Goal: Task Accomplishment & Management: Complete application form

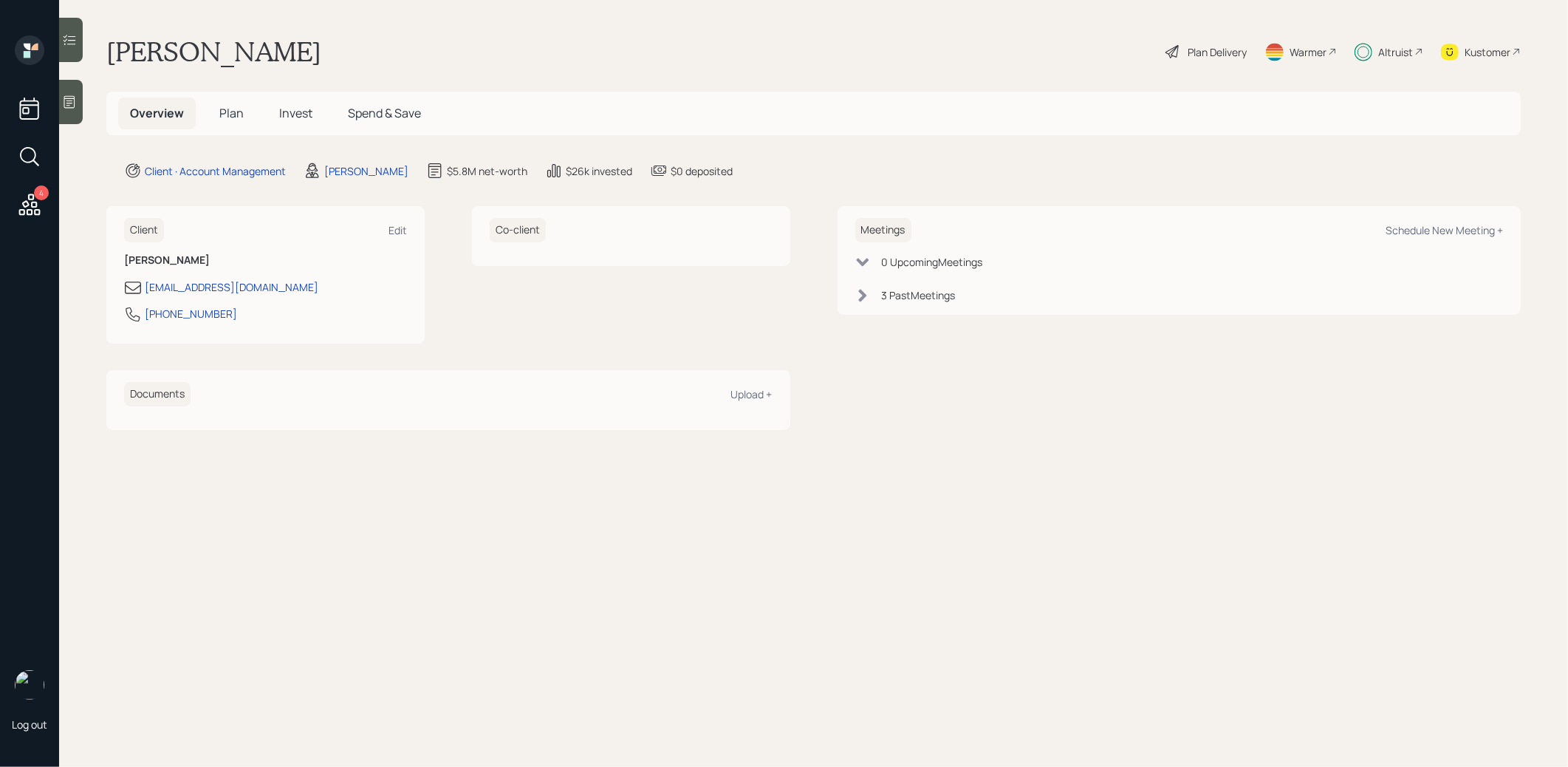
click at [298, 113] on span "Invest" at bounding box center [296, 112] width 34 height 16
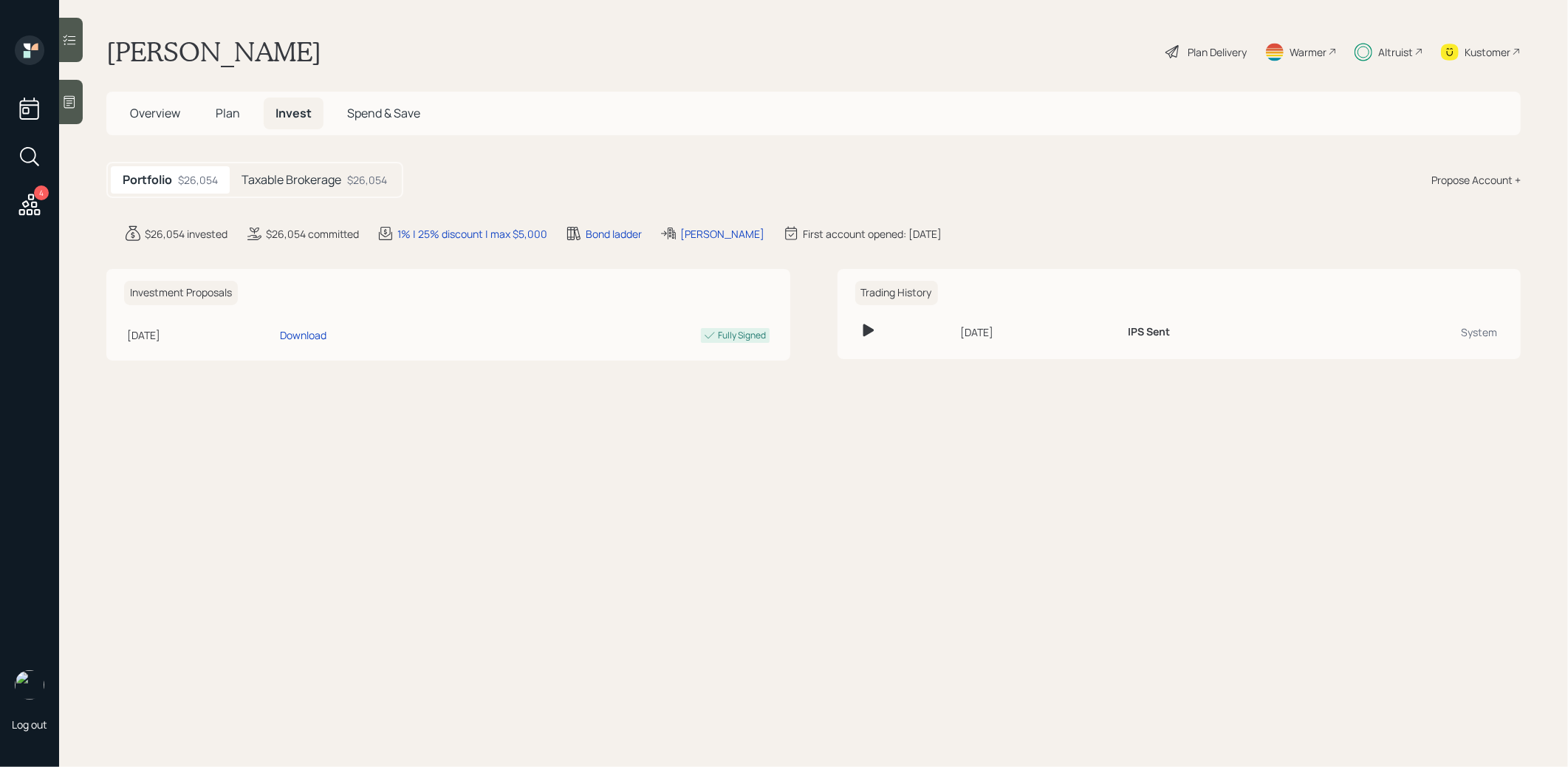
click at [290, 183] on h5 "Taxable Brokerage" at bounding box center [291, 180] width 100 height 14
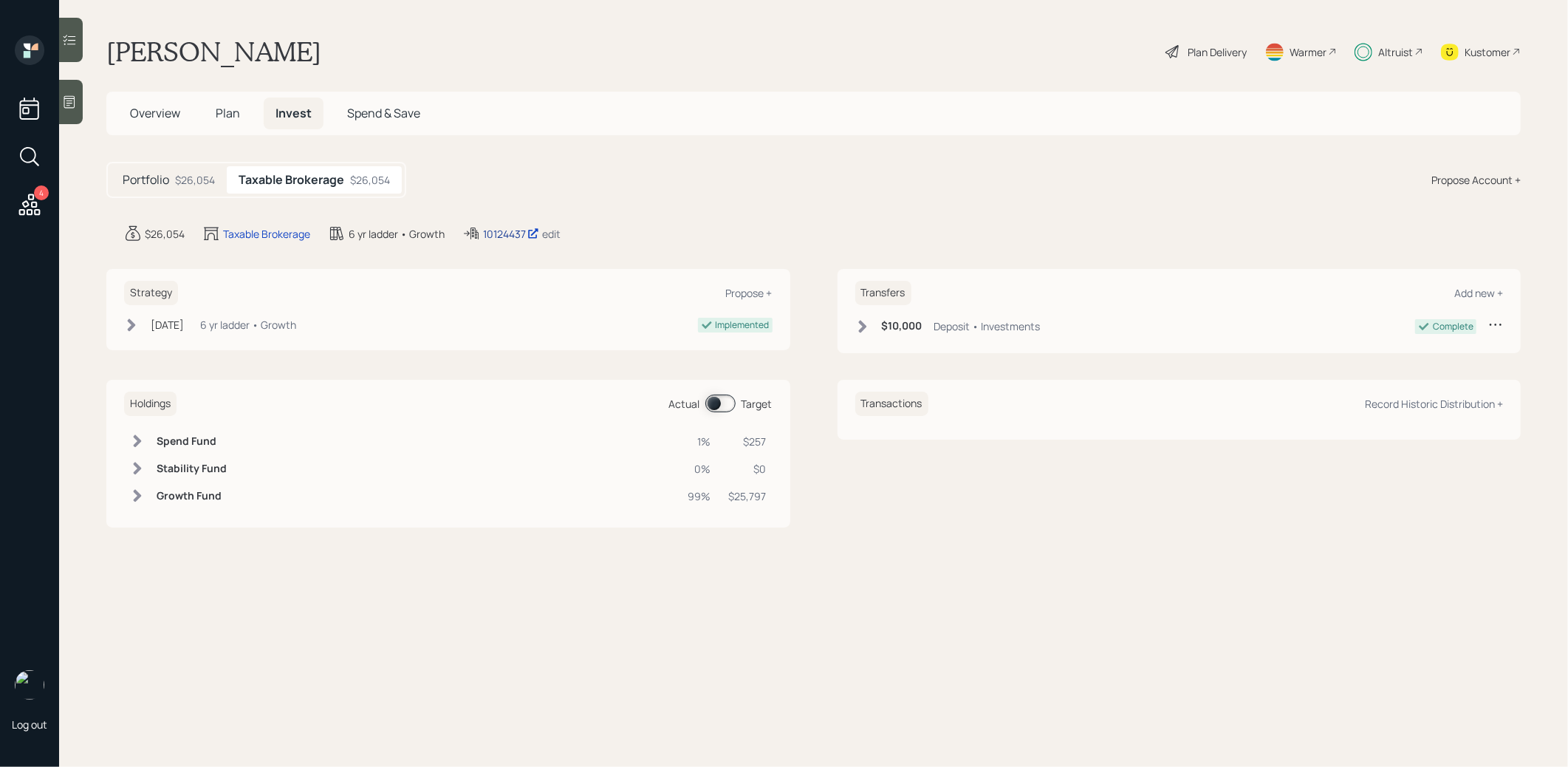
click at [503, 229] on div "10124437" at bounding box center [511, 234] width 56 height 16
click at [226, 111] on span "Plan" at bounding box center [228, 112] width 24 height 16
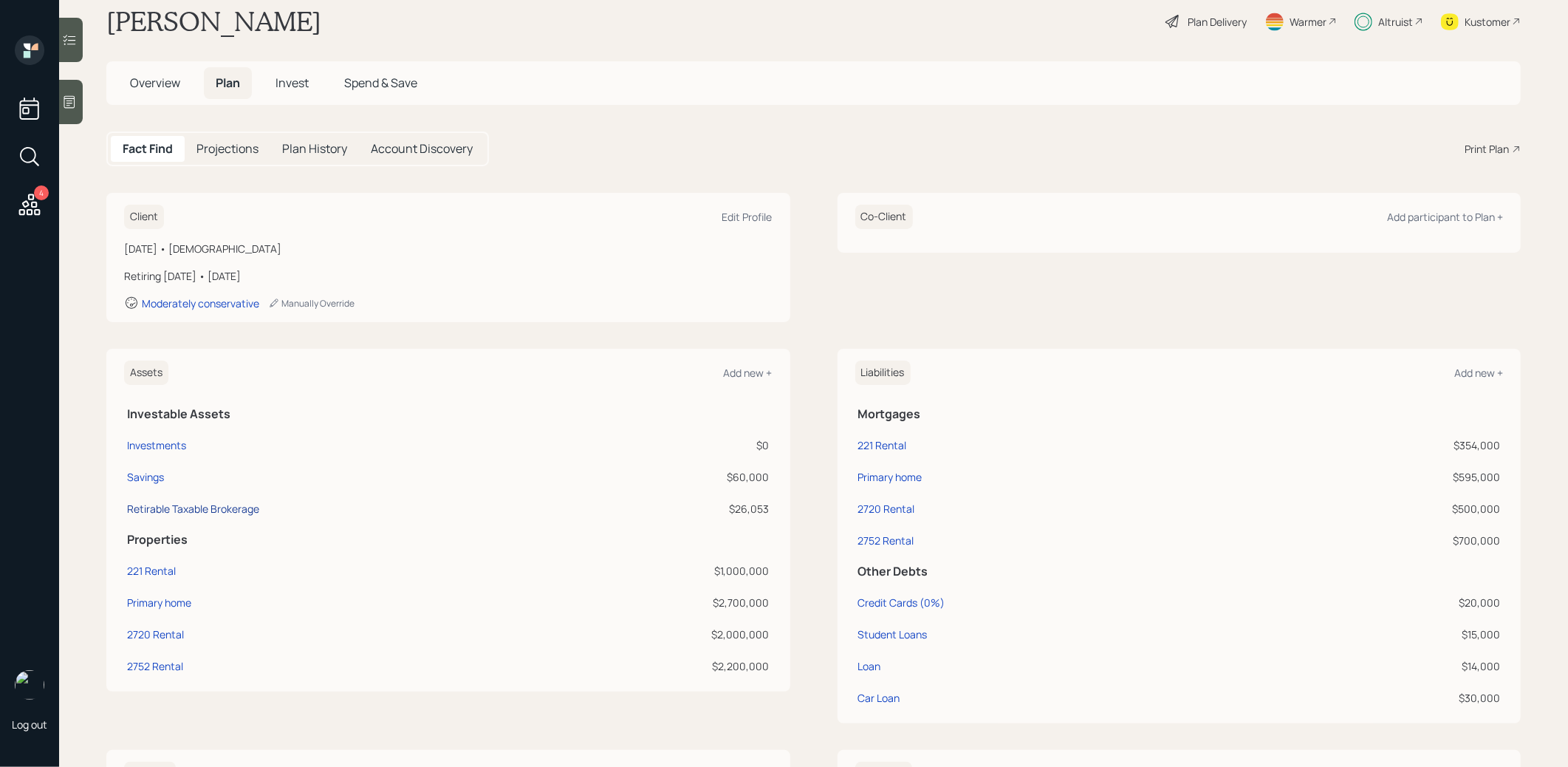
scroll to position [32, 0]
click at [126, 439] on td "Investments" at bounding box center [346, 441] width 444 height 32
click at [139, 439] on div "Investments" at bounding box center [156, 443] width 59 height 16
select select "taxable"
select select "balanced"
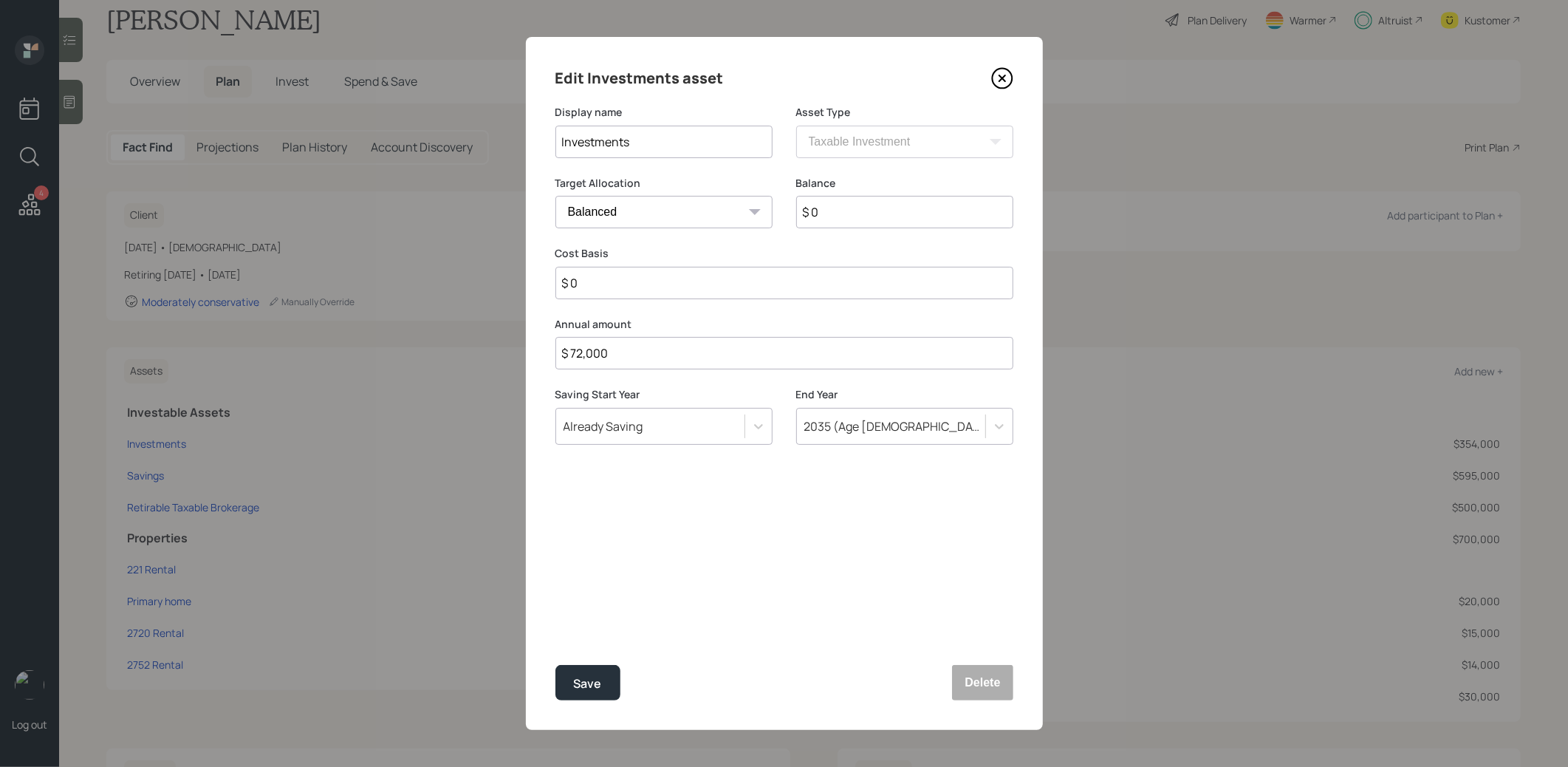
click at [1004, 76] on icon at bounding box center [1001, 79] width 6 height 6
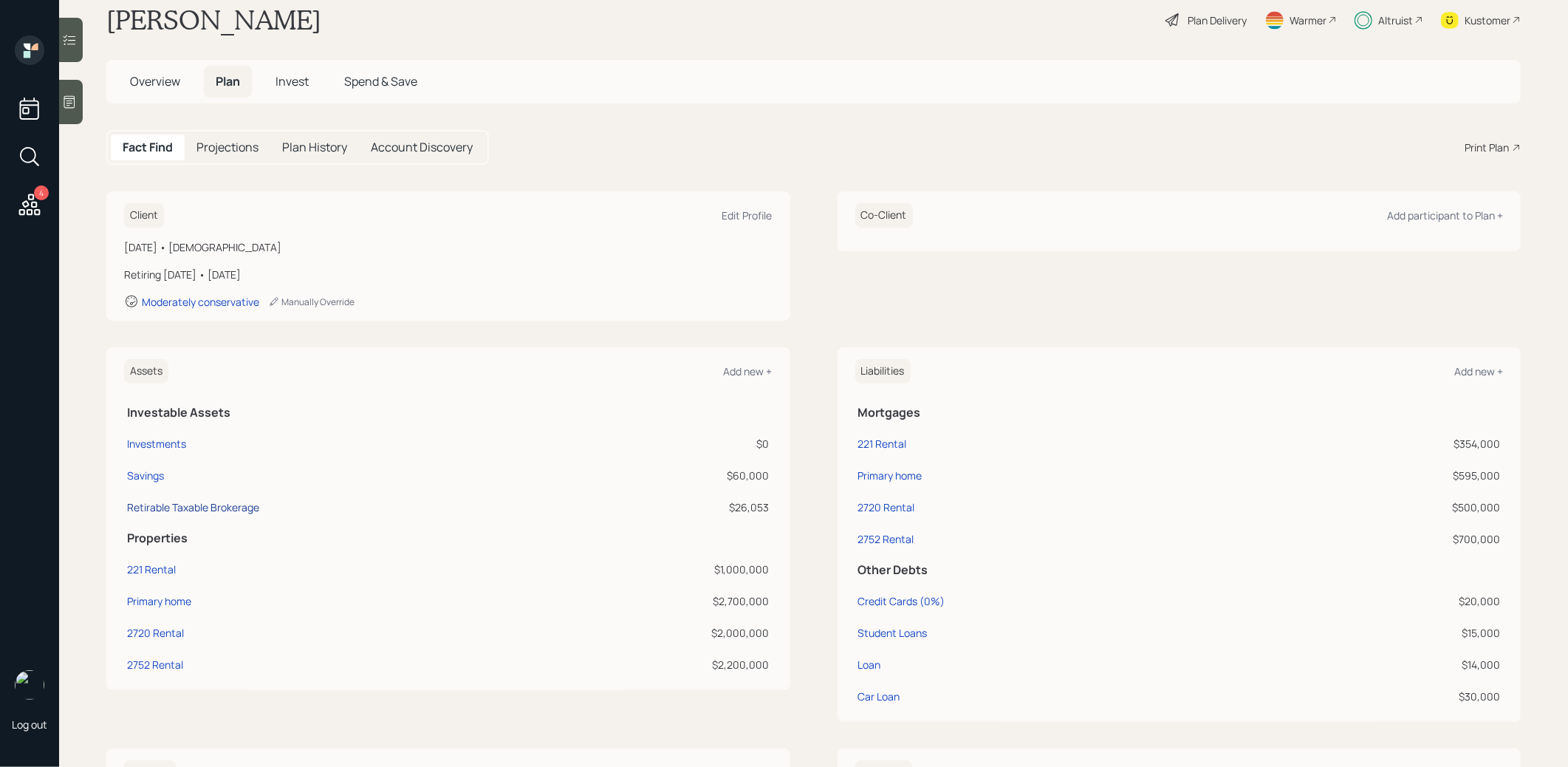
click at [228, 504] on div "Retirable Taxable Brokerage" at bounding box center [193, 507] width 132 height 16
select select "taxable"
select select "balanced"
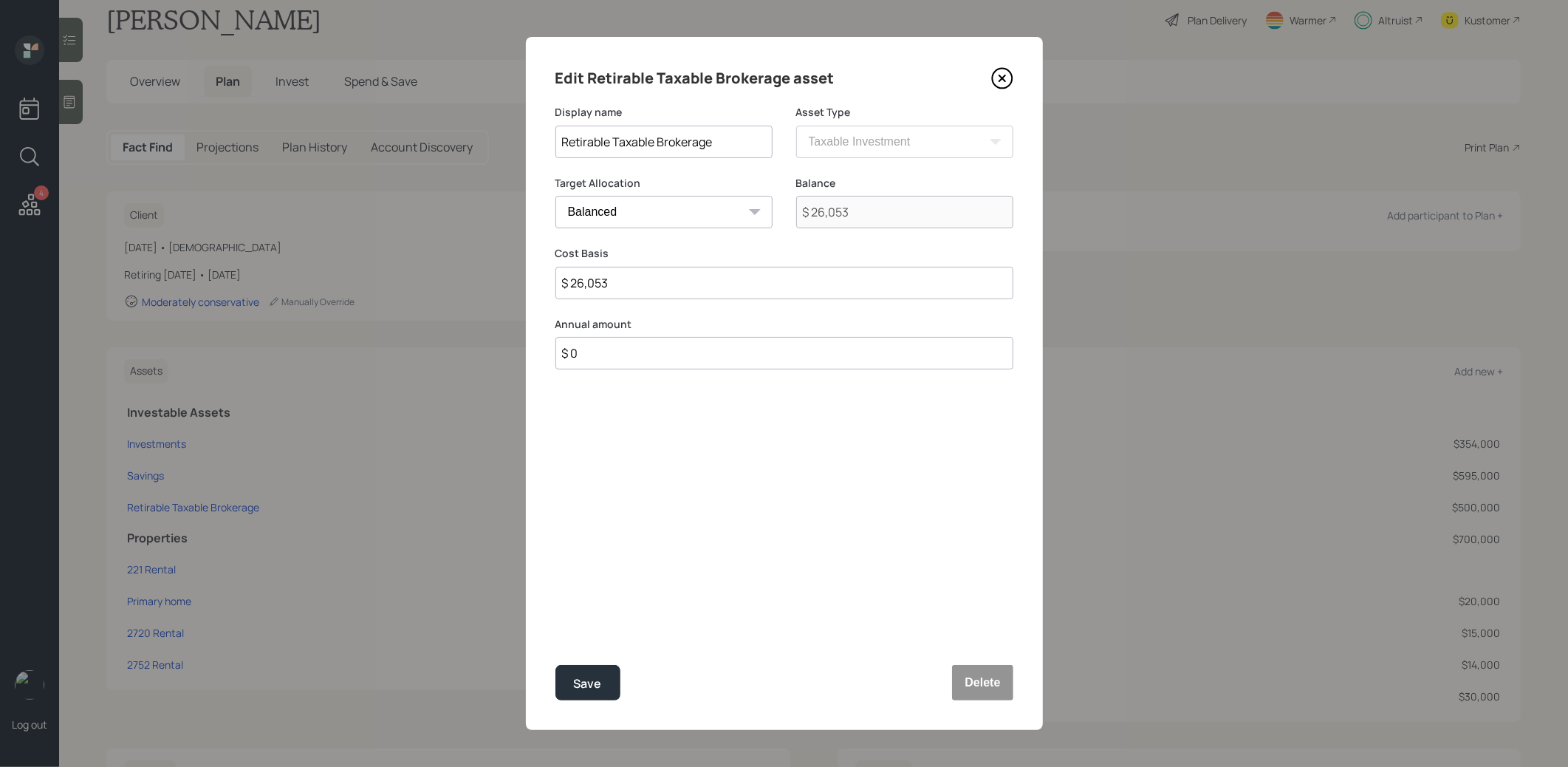
click at [640, 360] on input "$ 0" at bounding box center [784, 353] width 458 height 33
type input "$ 60,000"
click at [604, 423] on div "Select..." at bounding box center [585, 426] width 44 height 16
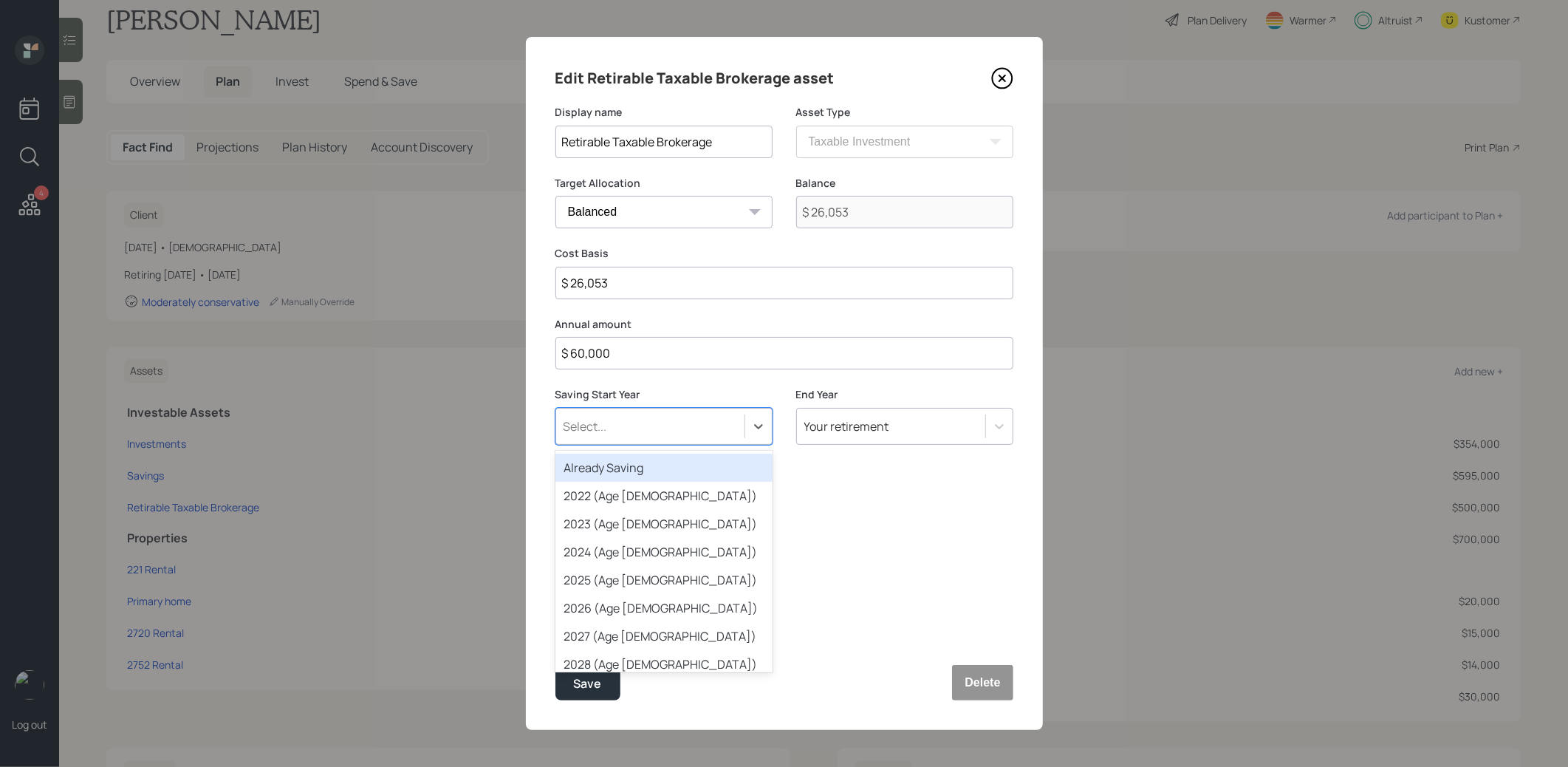
click at [603, 459] on div "Already Saving" at bounding box center [664, 468] width 217 height 28
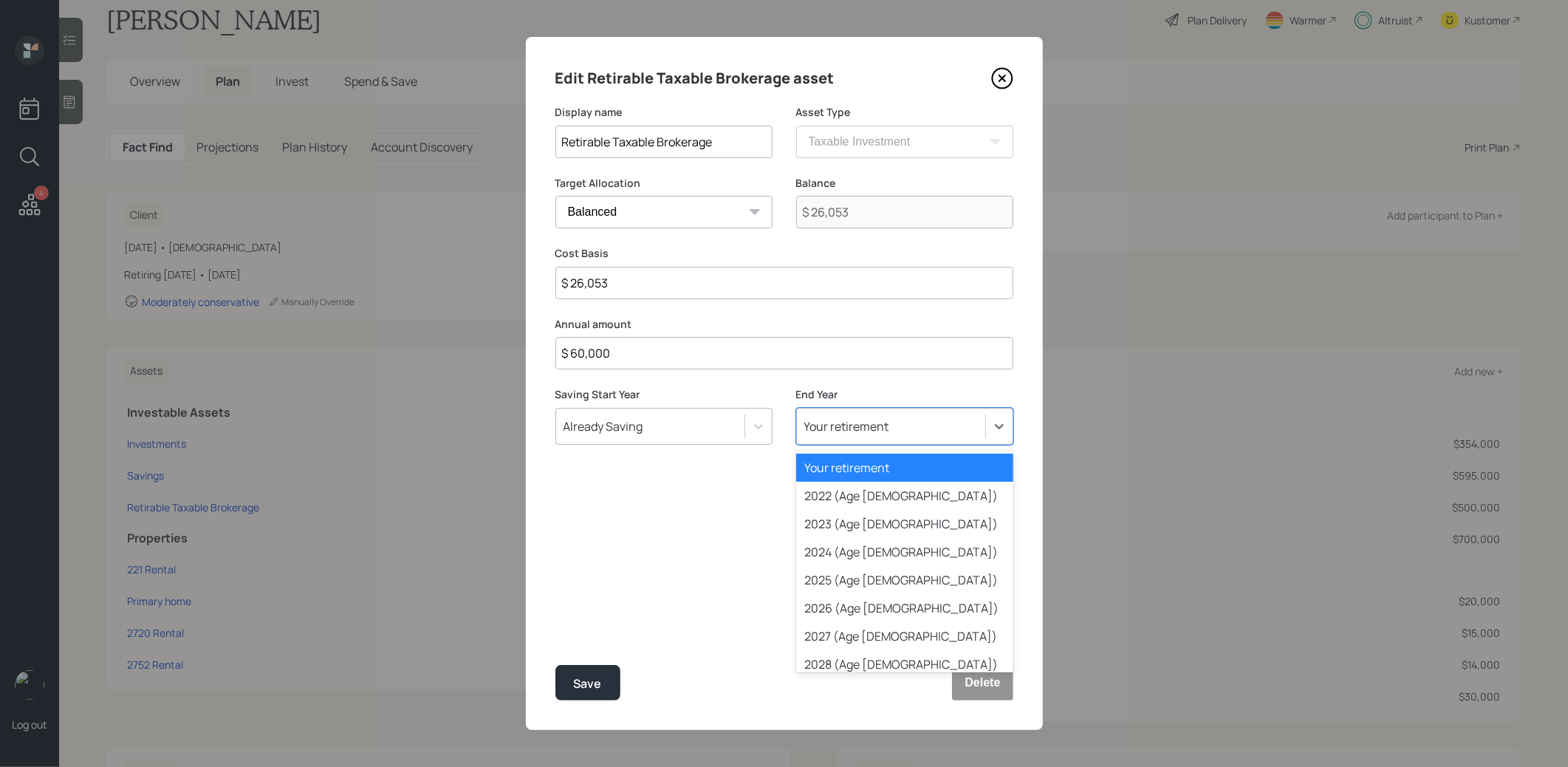
click at [864, 427] on div "Your retirement" at bounding box center [846, 426] width 85 height 16
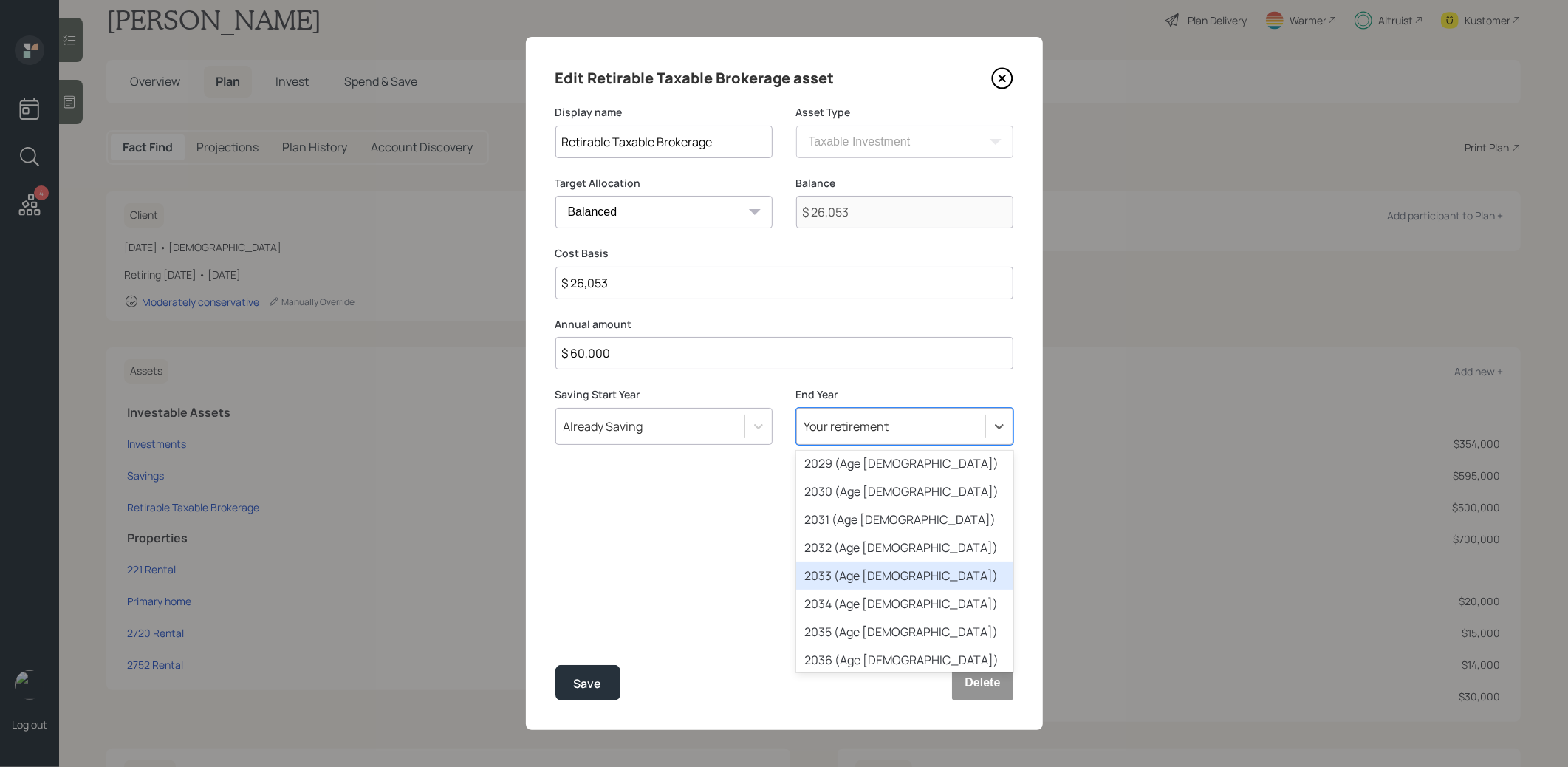
scroll to position [230, 0]
click at [878, 492] on div "2030 (Age [DEMOGRAPHIC_DATA])" at bounding box center [904, 490] width 217 height 28
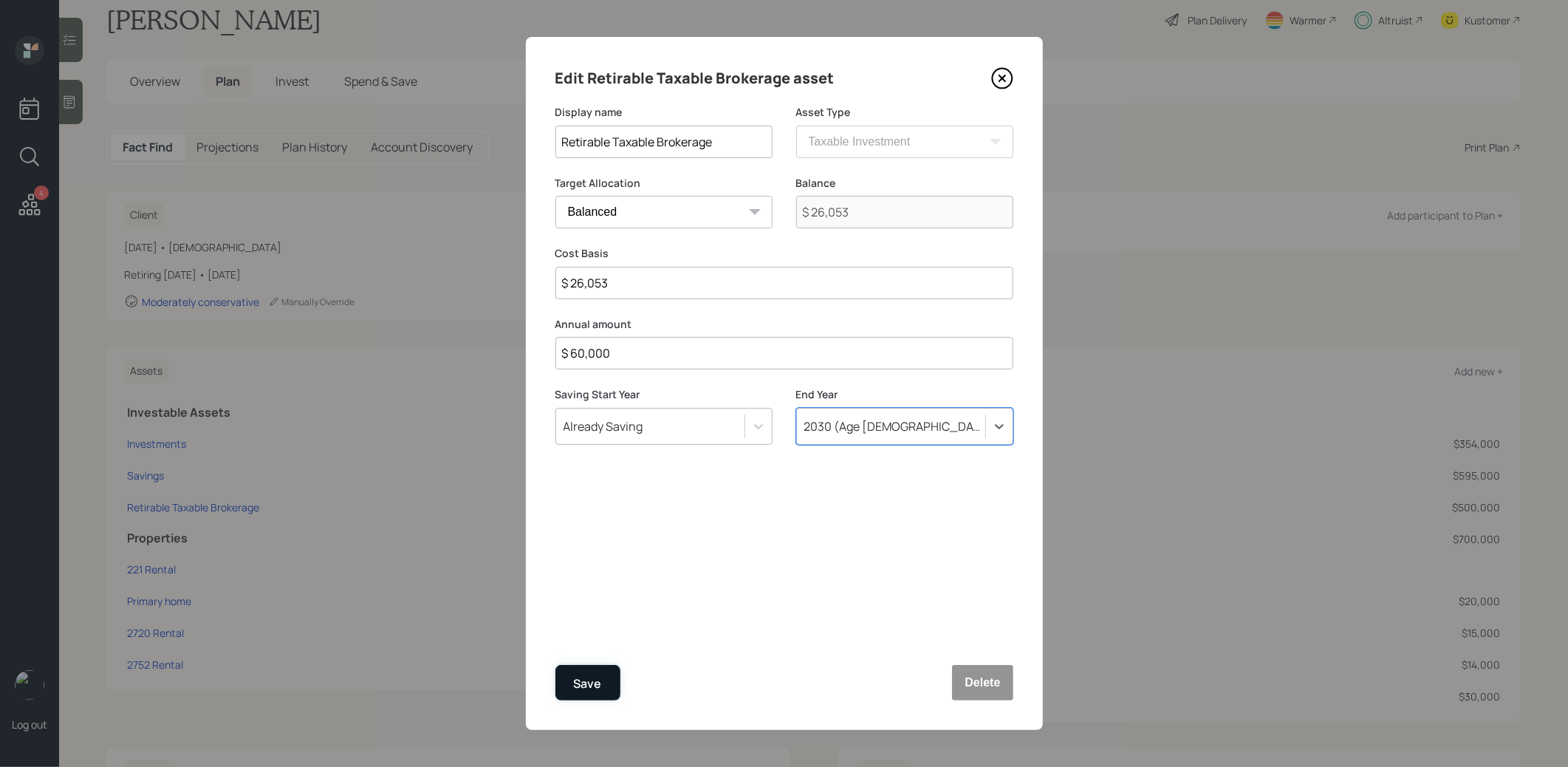
click at [584, 683] on div "Save" at bounding box center [588, 683] width 28 height 20
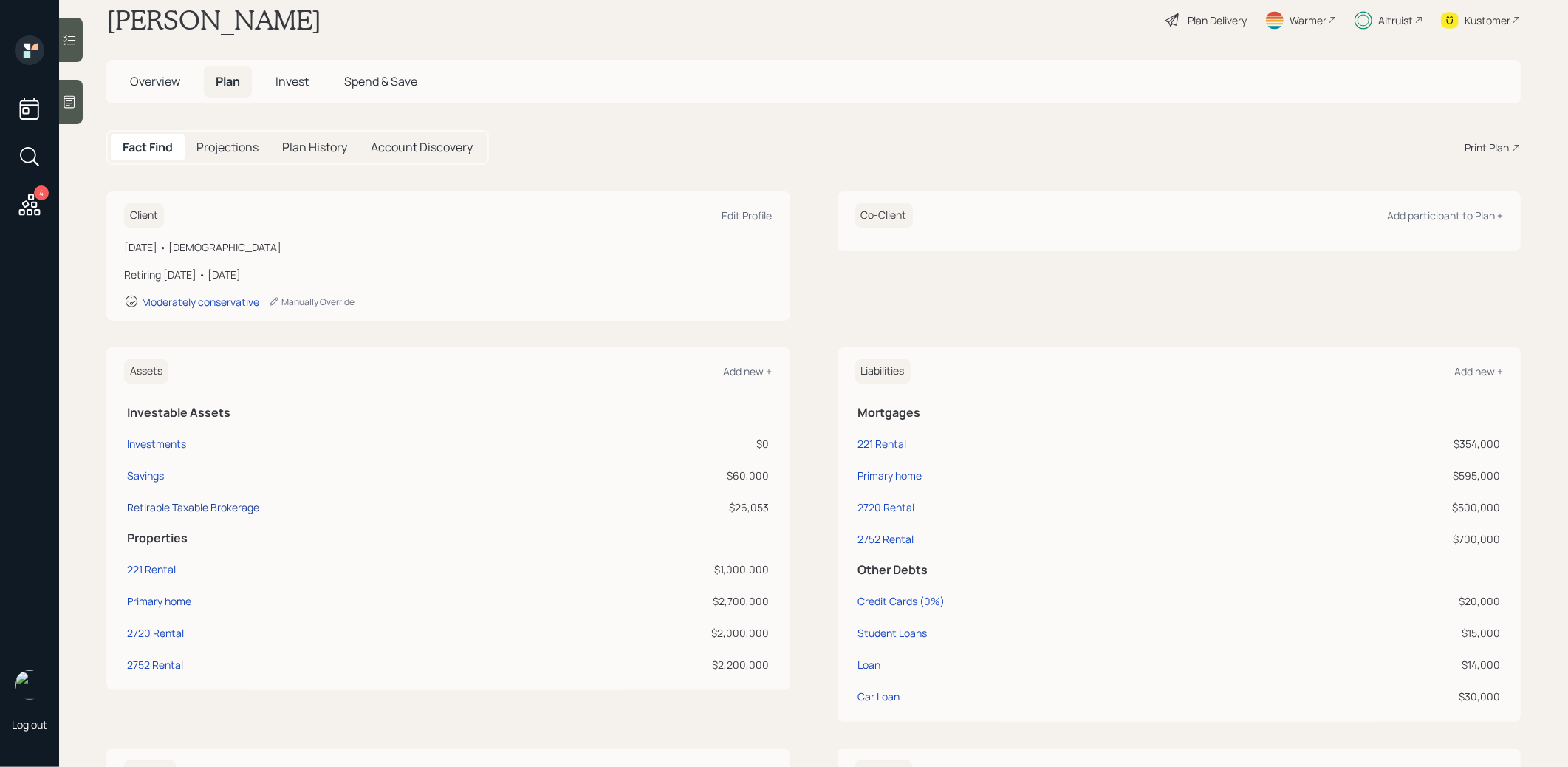
click at [196, 508] on div "Retirable Taxable Brokerage" at bounding box center [193, 507] width 132 height 16
select select "taxable"
select select "balanced"
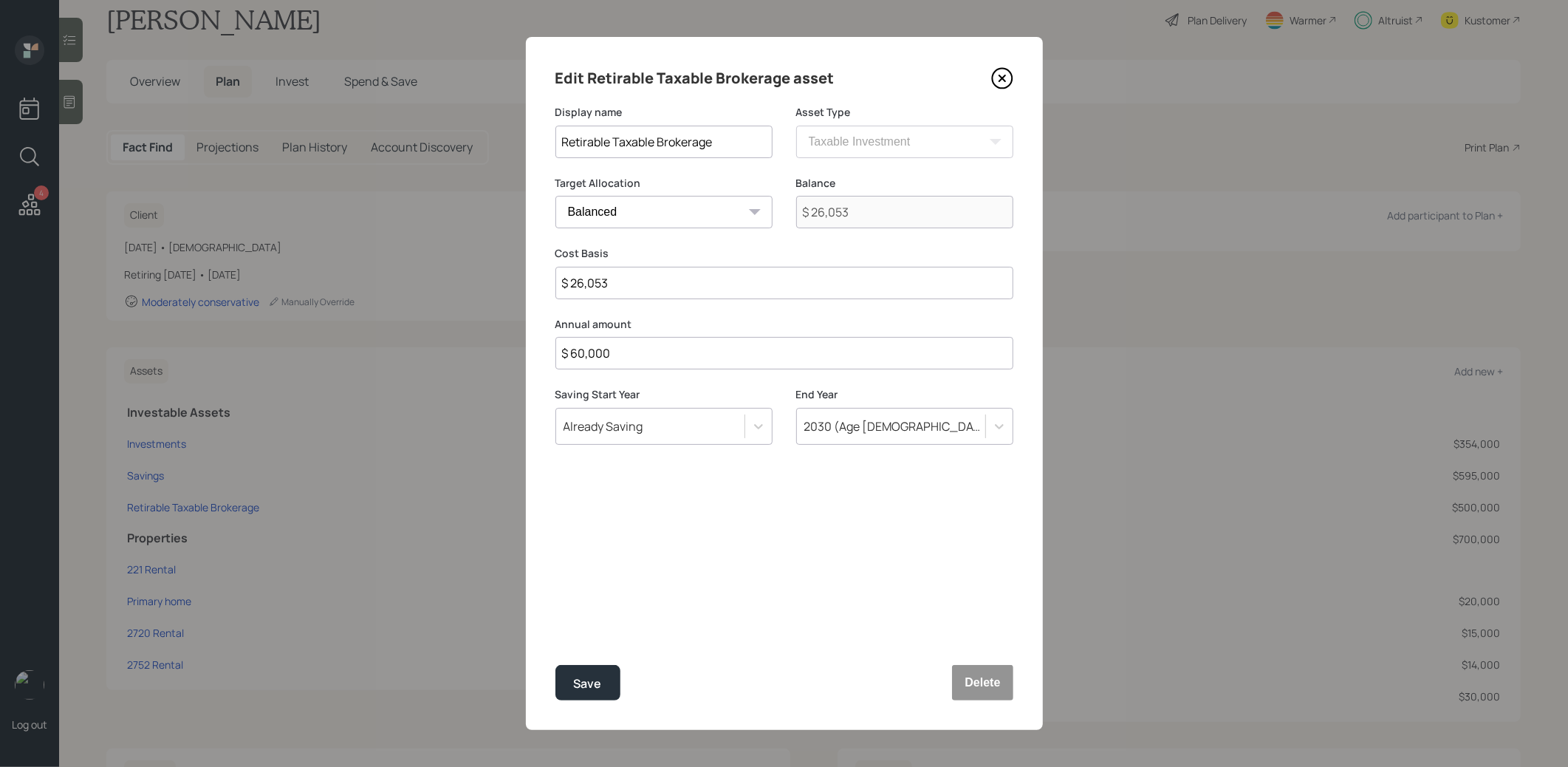
click at [849, 430] on div "2030 (Age [DEMOGRAPHIC_DATA])" at bounding box center [895, 426] width 182 height 16
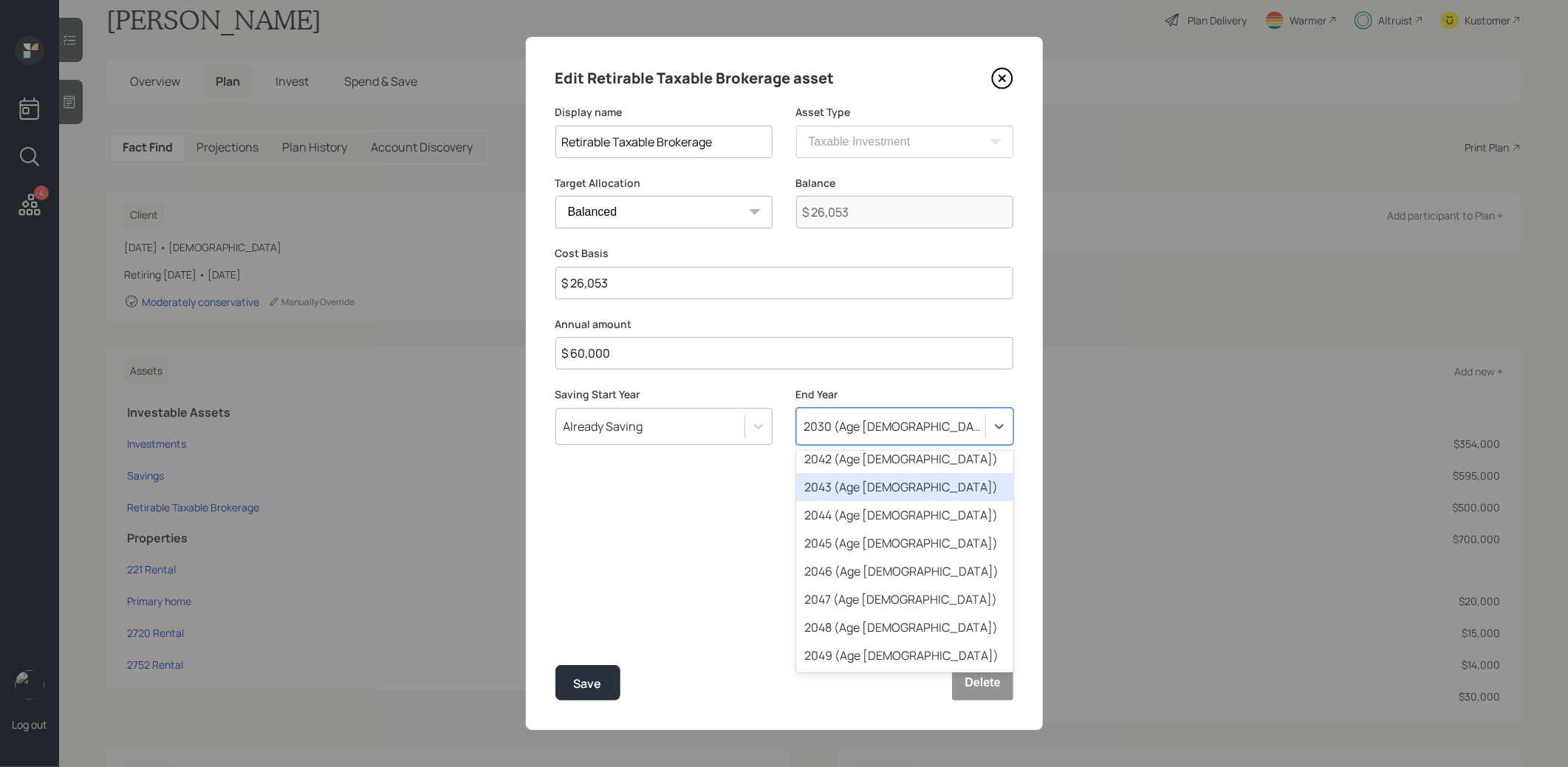
scroll to position [614, 0]
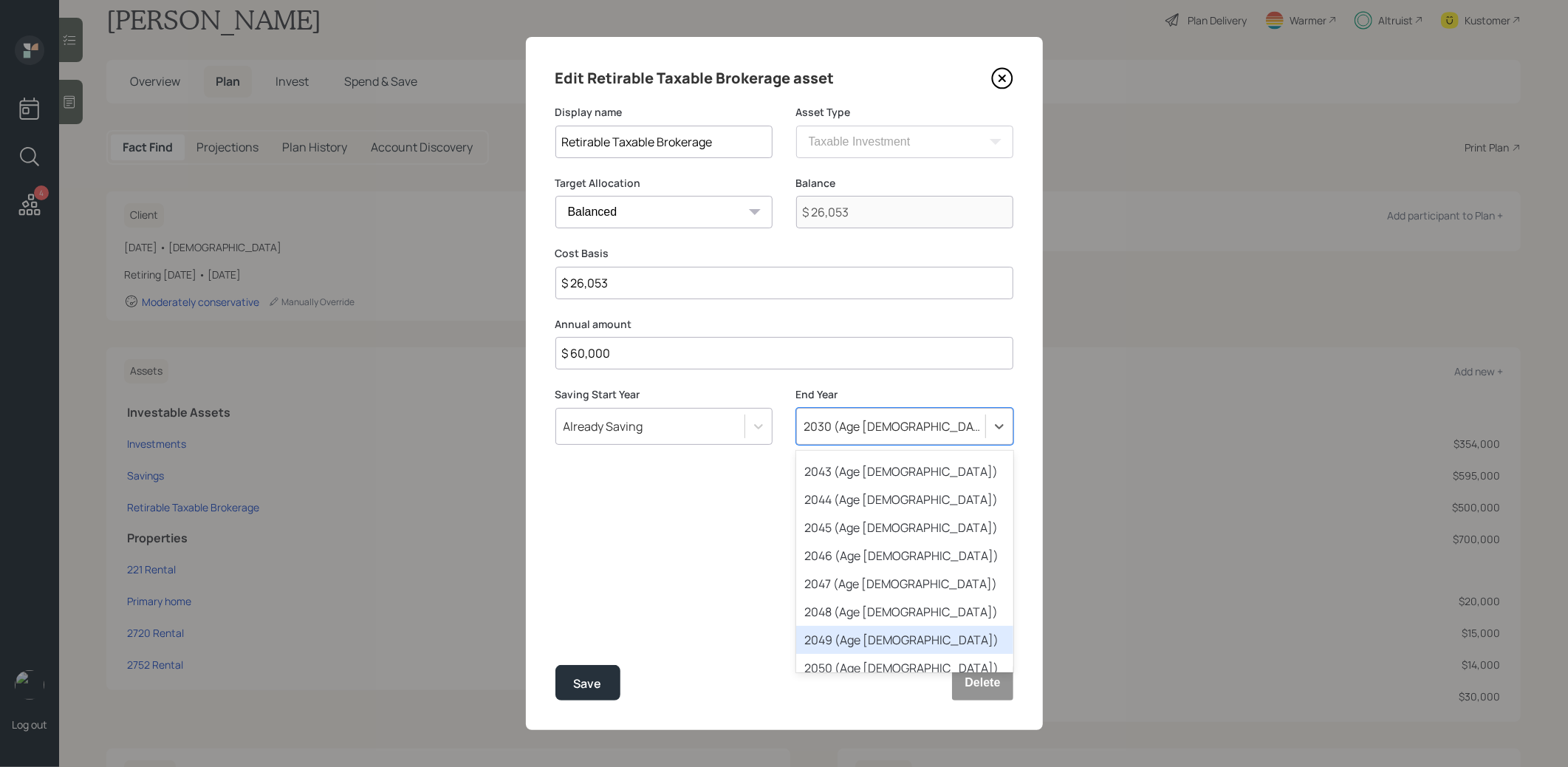
click at [864, 644] on div "2049 (Age [DEMOGRAPHIC_DATA])" at bounding box center [904, 640] width 217 height 28
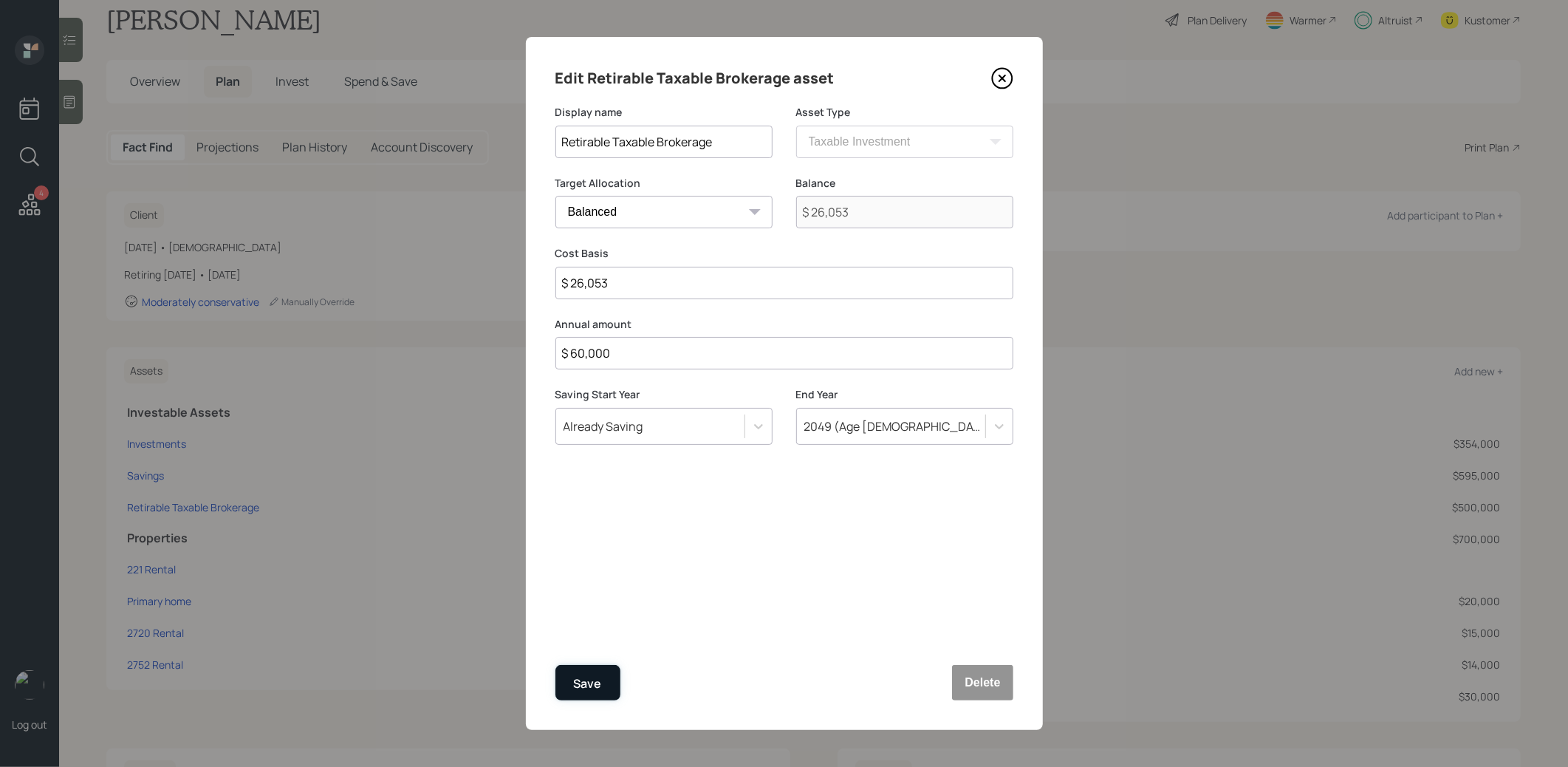
click at [583, 681] on div "Save" at bounding box center [588, 683] width 28 height 20
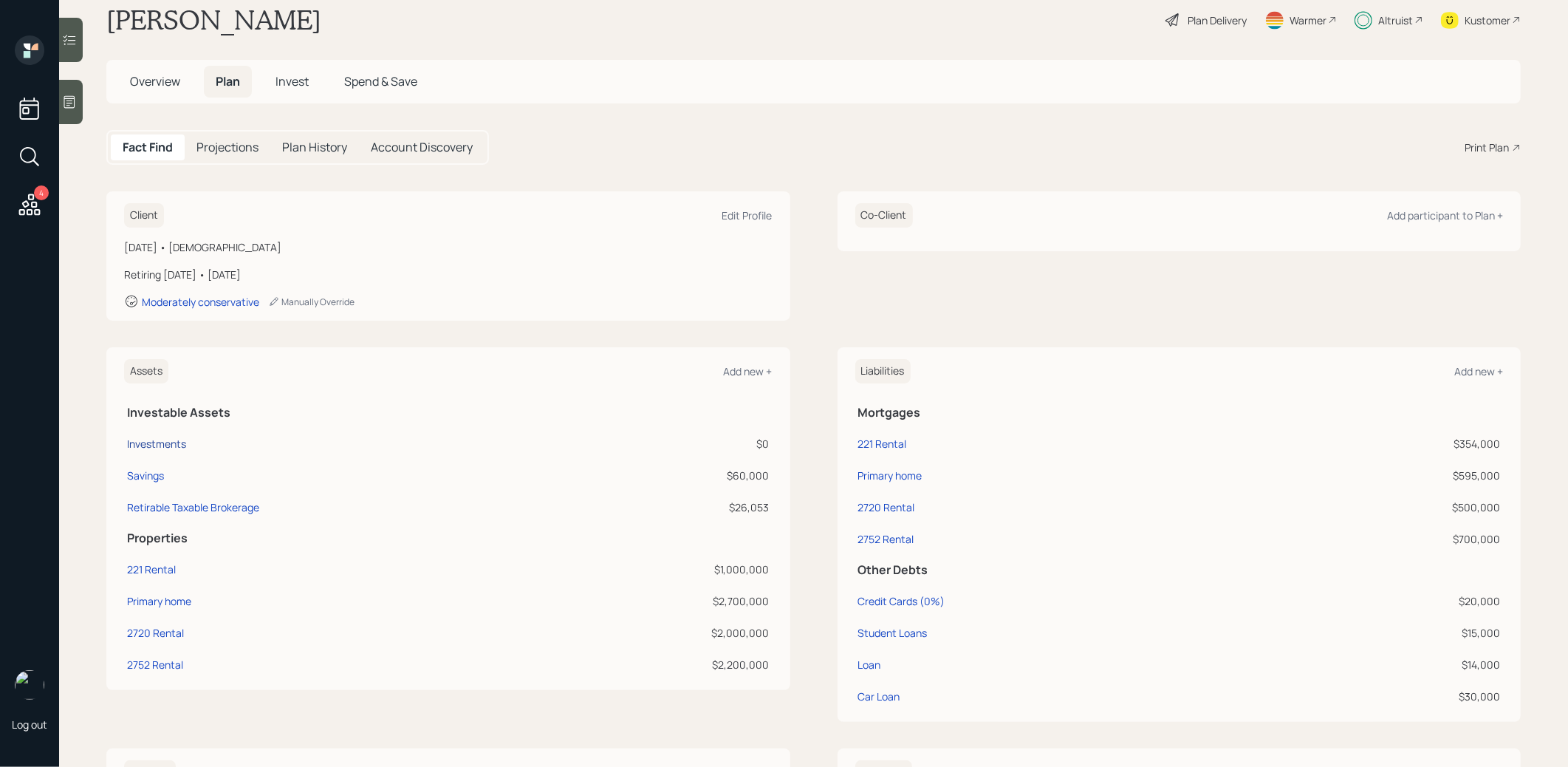
click at [176, 441] on div "Investments" at bounding box center [156, 443] width 59 height 16
select select "taxable"
select select "balanced"
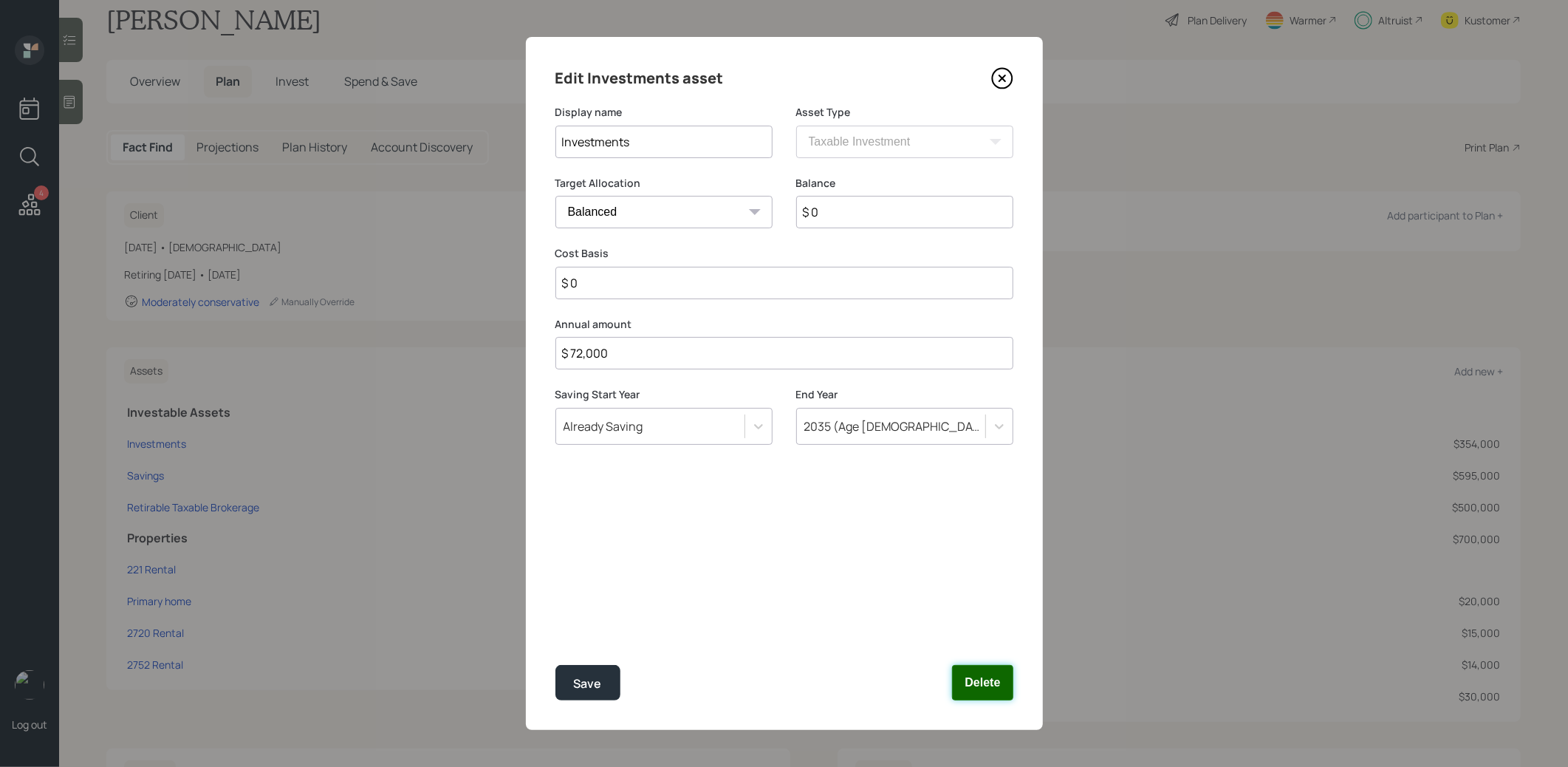
click at [993, 679] on button "Delete" at bounding box center [982, 683] width 61 height 36
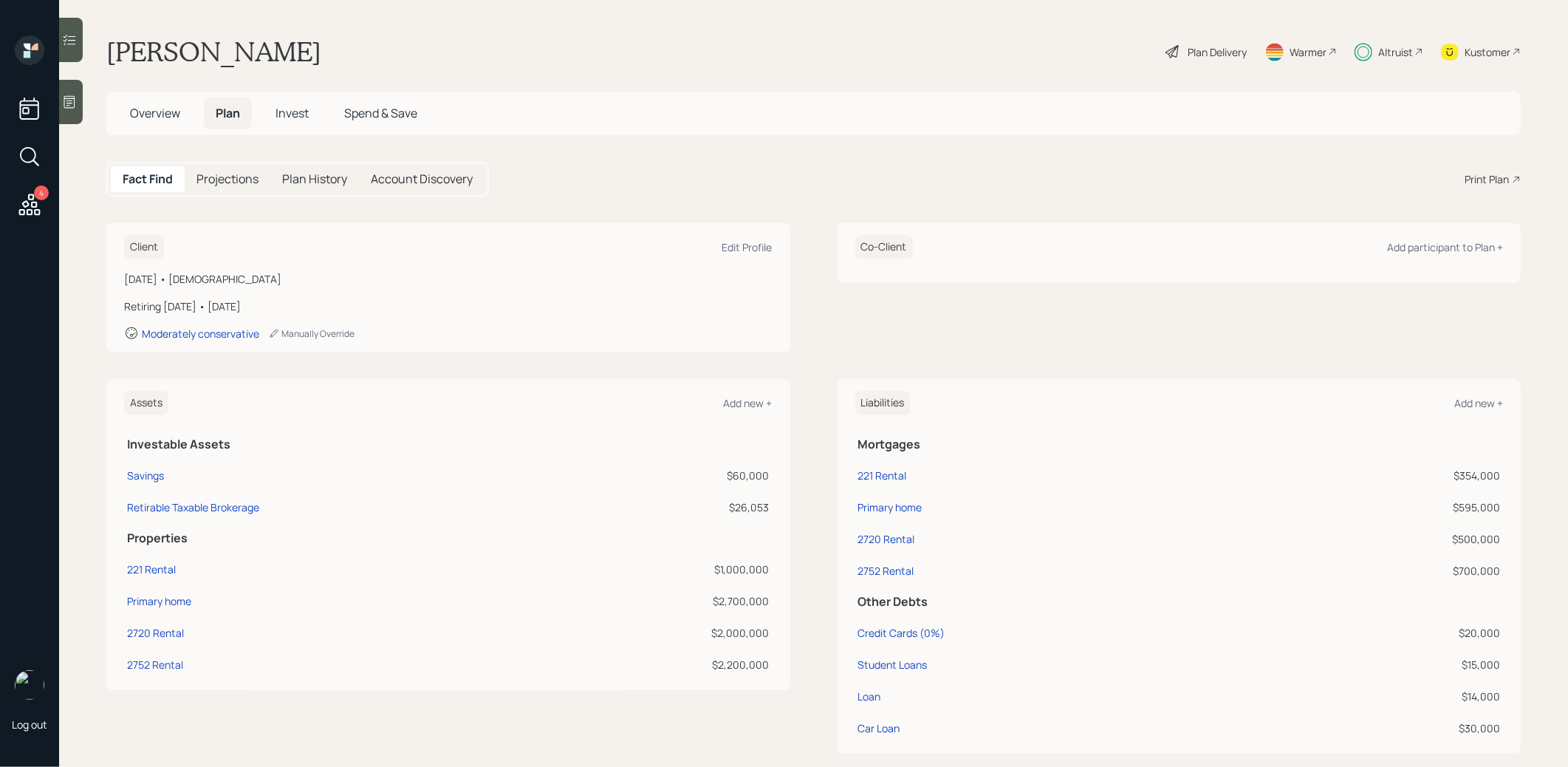
click at [301, 113] on span "Invest" at bounding box center [293, 112] width 34 height 16
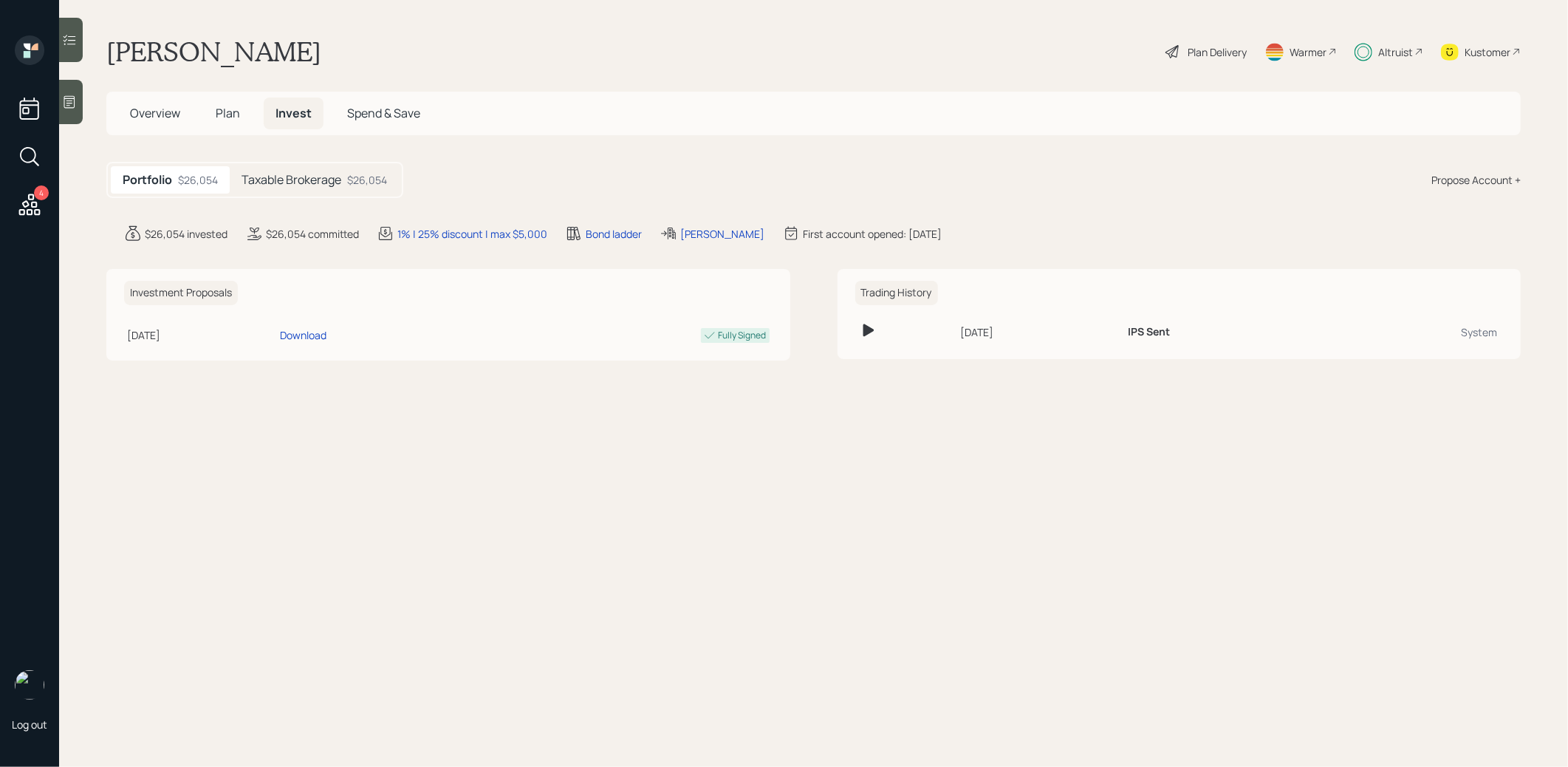
click at [321, 185] on h5 "Taxable Brokerage" at bounding box center [291, 180] width 100 height 14
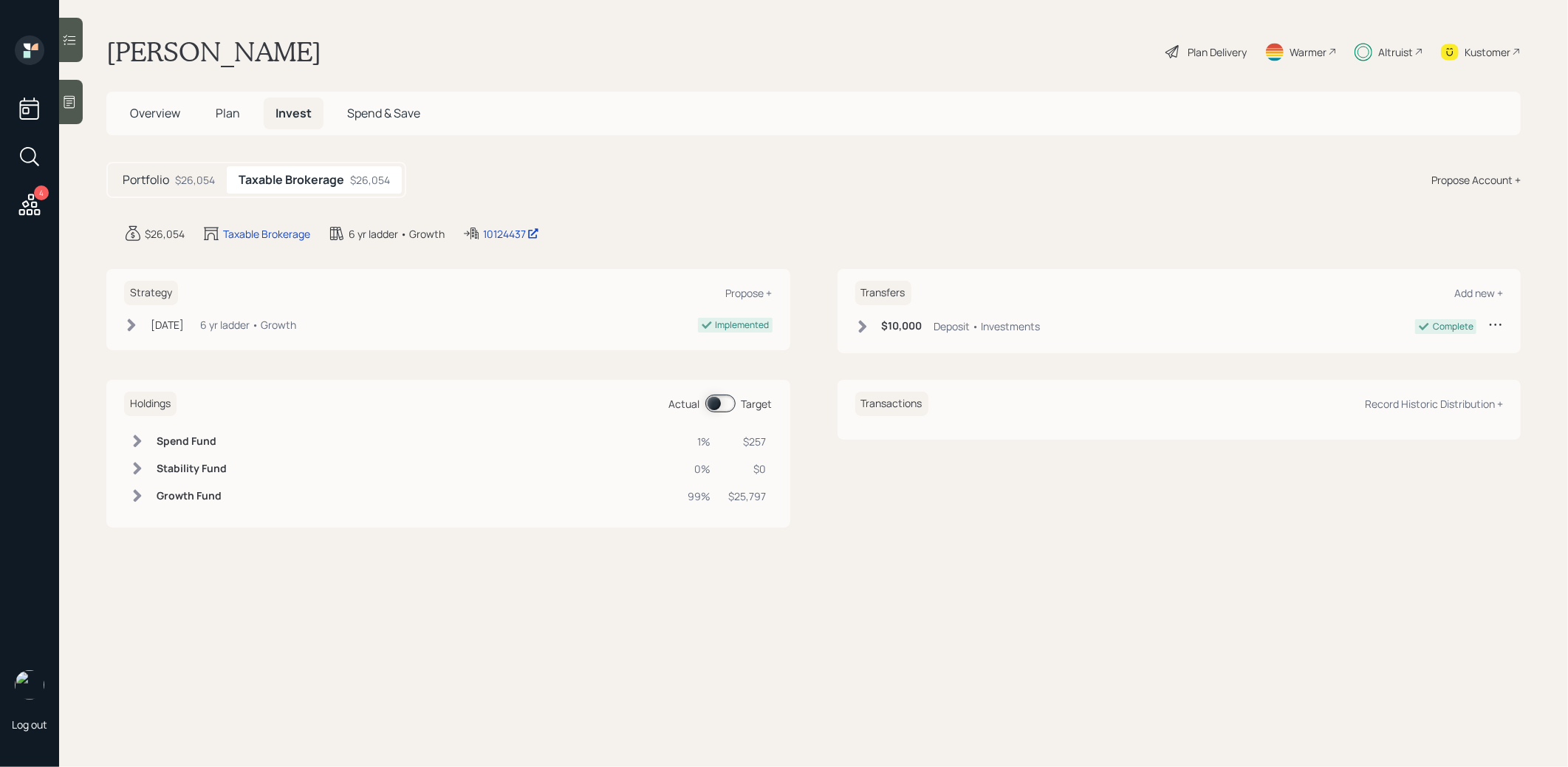
click at [714, 402] on span at bounding box center [720, 403] width 30 height 18
click at [725, 400] on span at bounding box center [720, 403] width 30 height 18
click at [229, 109] on span "Plan" at bounding box center [228, 112] width 24 height 16
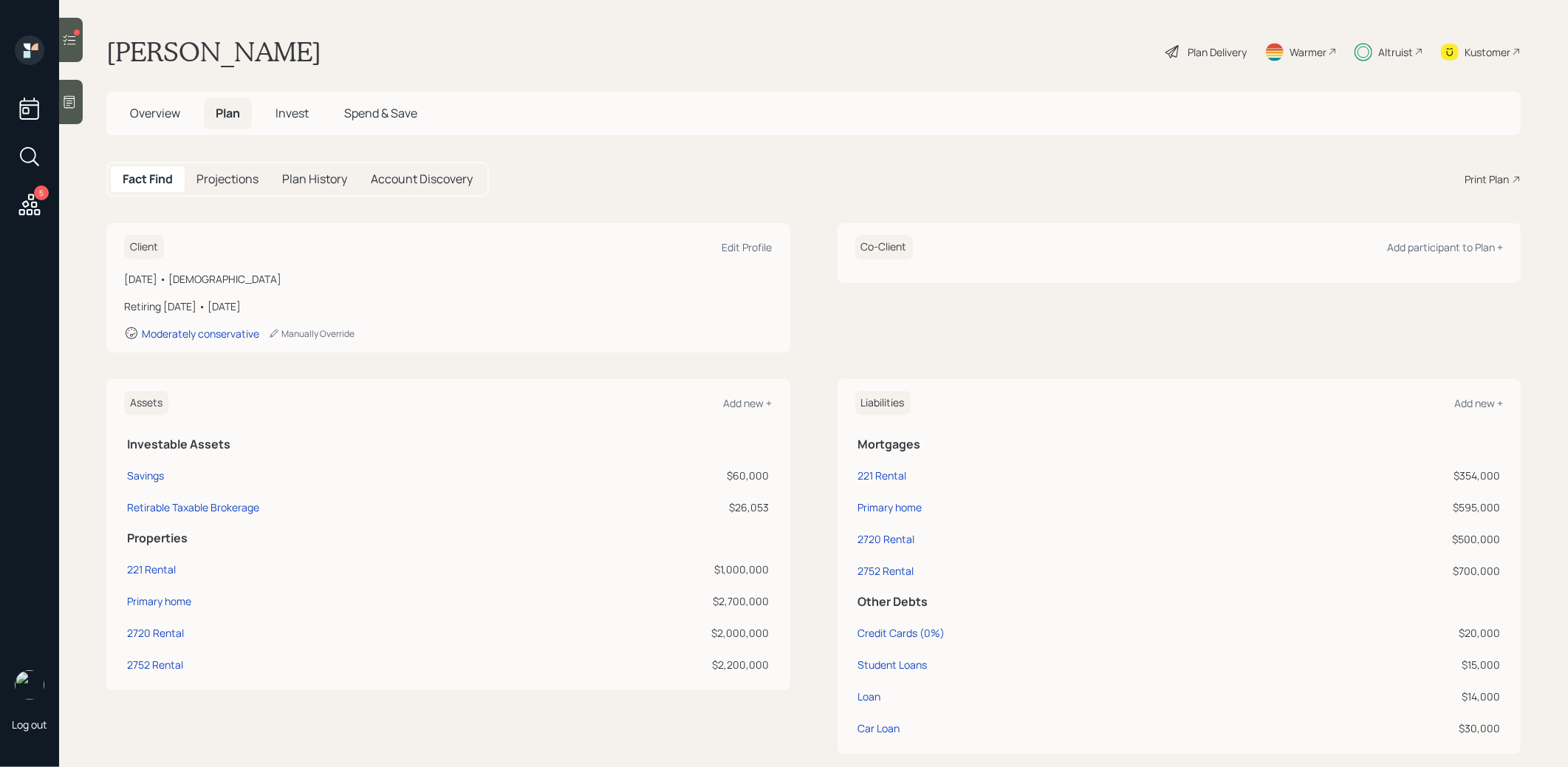
click at [74, 40] on icon at bounding box center [69, 39] width 12 height 10
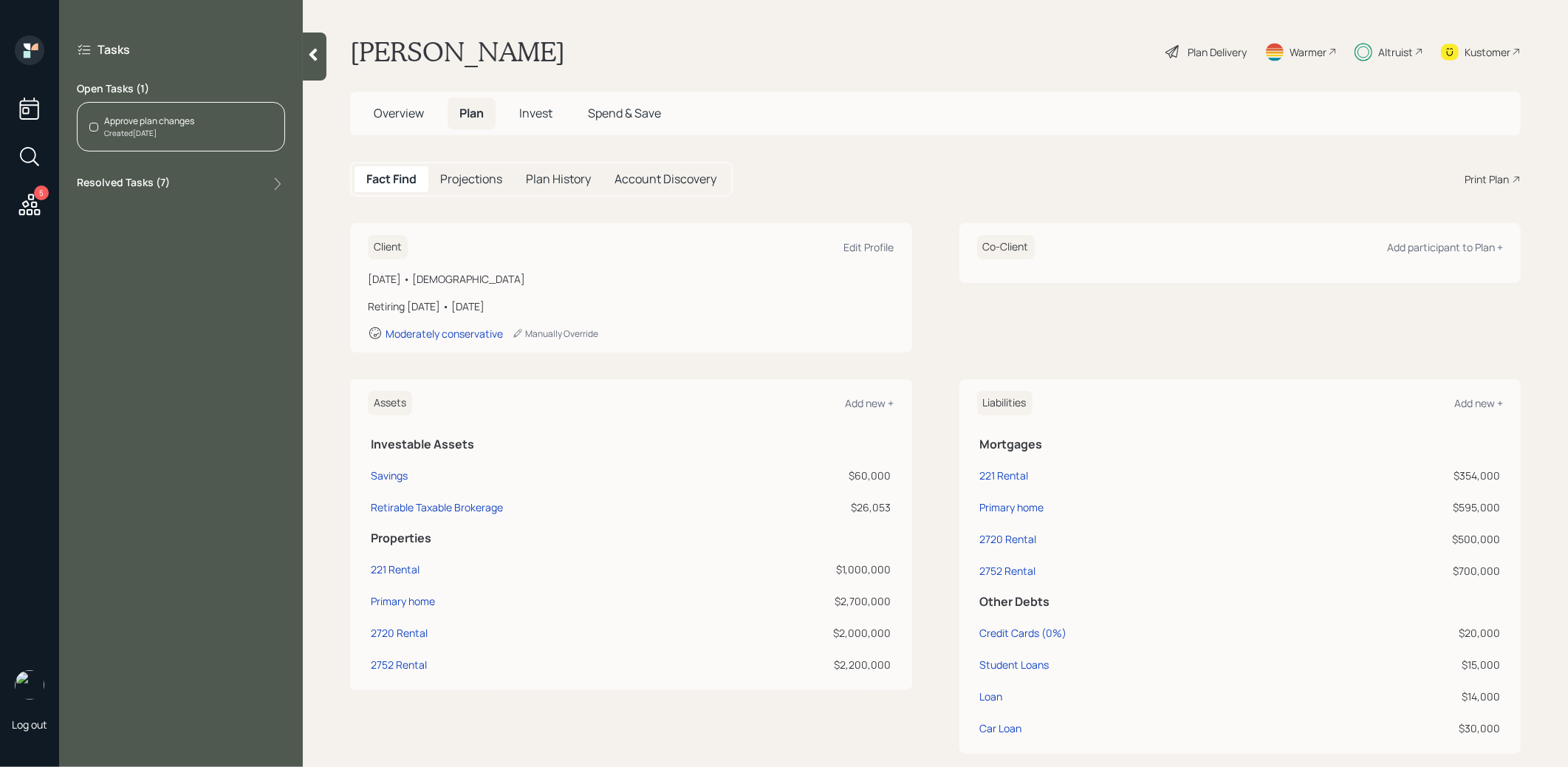
click at [216, 123] on div "Approve plan changes Created Today" at bounding box center [180, 126] width 209 height 50
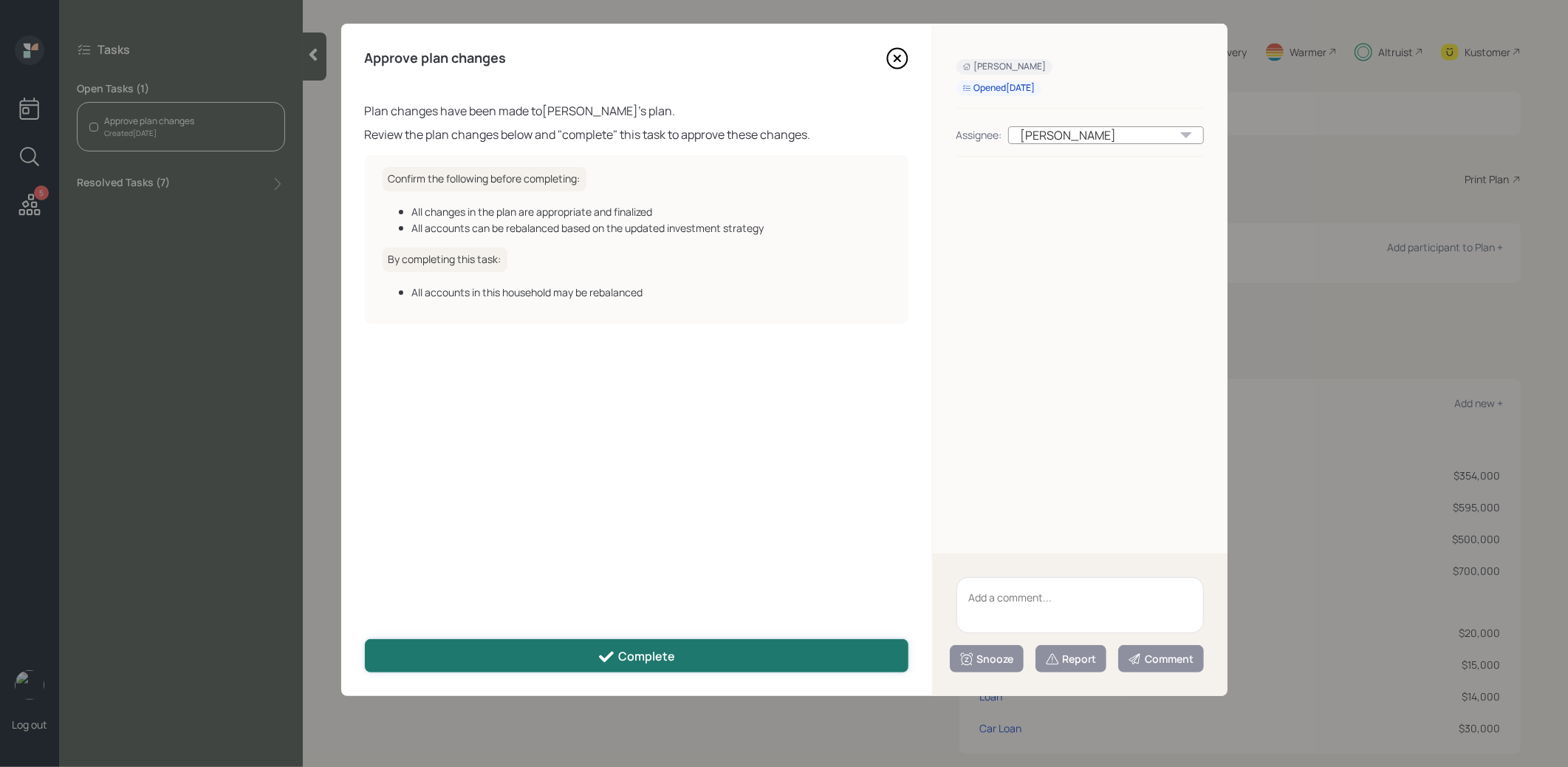
click at [606, 658] on icon at bounding box center [606, 657] width 15 height 11
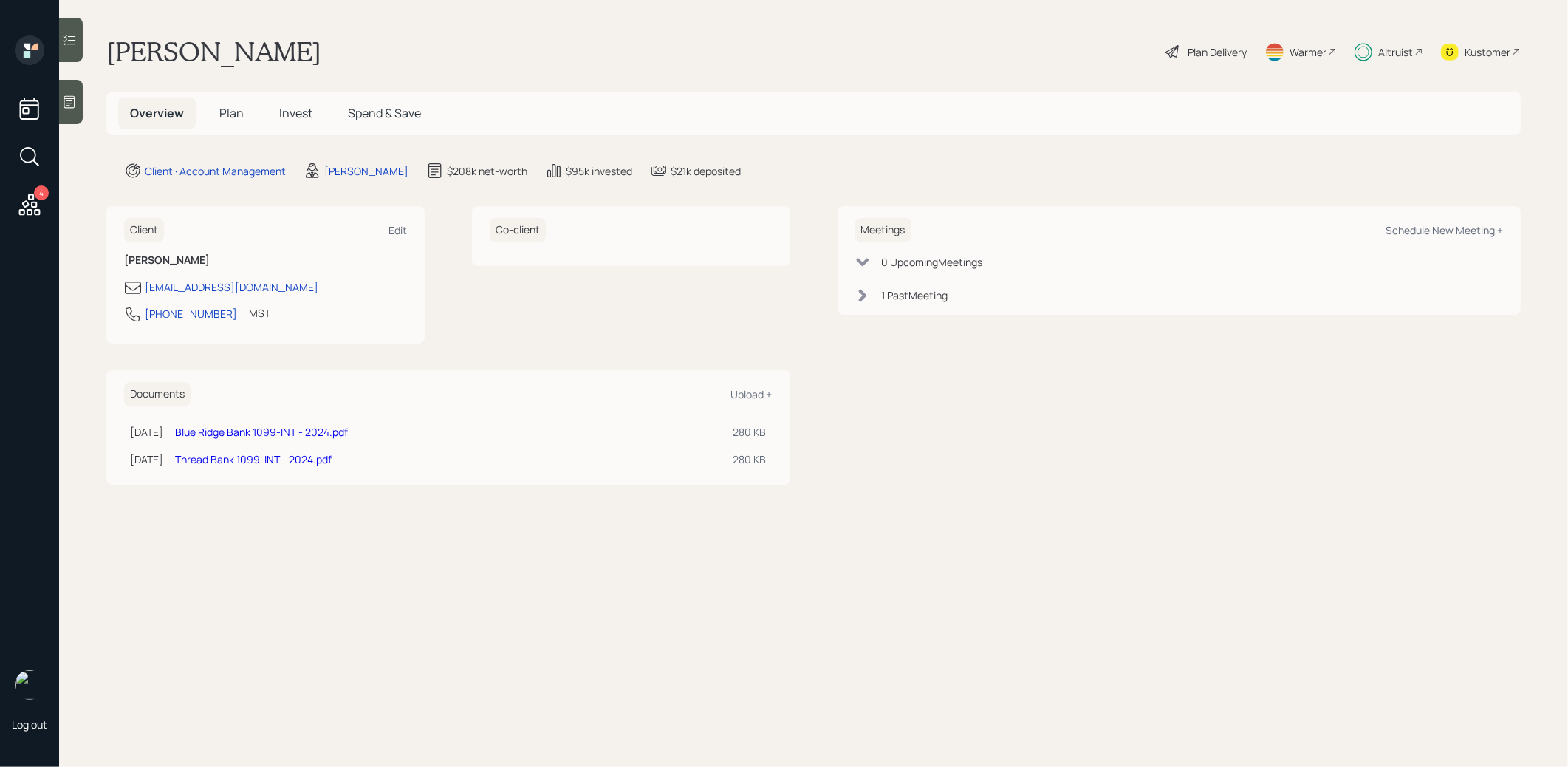
click at [230, 114] on span "Plan" at bounding box center [232, 112] width 24 height 16
